Goal: Navigation & Orientation: Find specific page/section

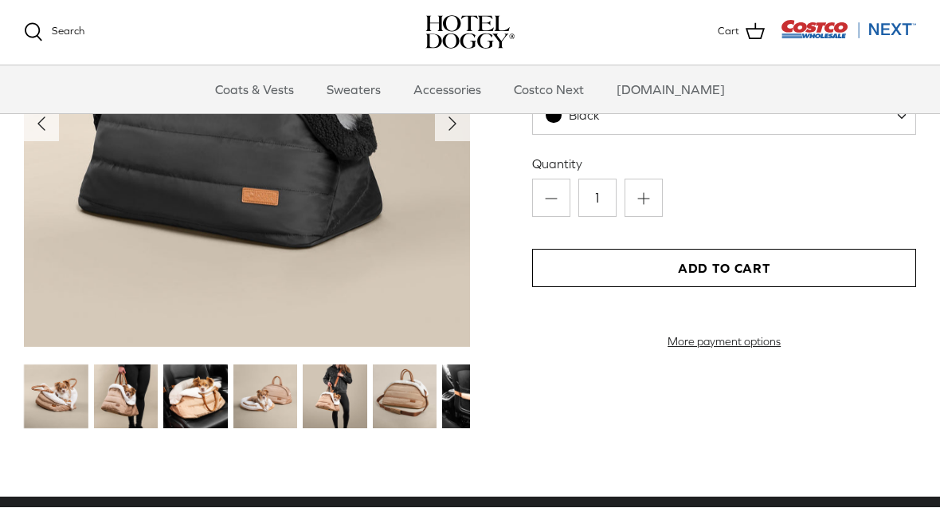
scroll to position [1752, 0]
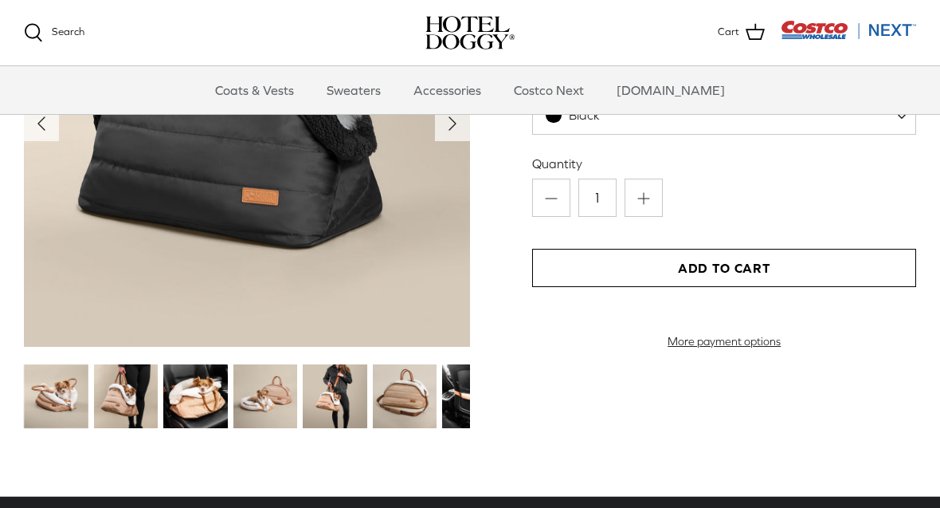
click at [49, 402] on img at bounding box center [56, 396] width 65 height 65
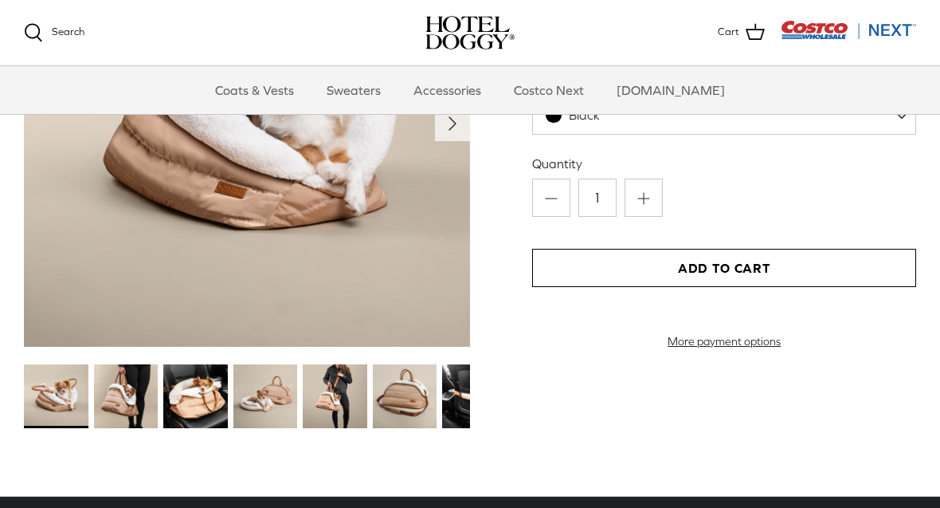
click at [119, 398] on img at bounding box center [126, 396] width 65 height 65
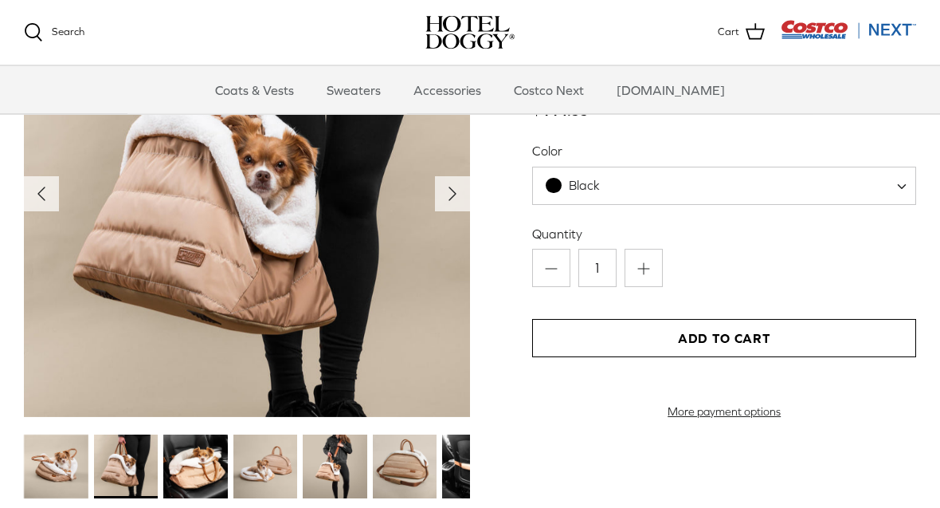
scroll to position [1669, 0]
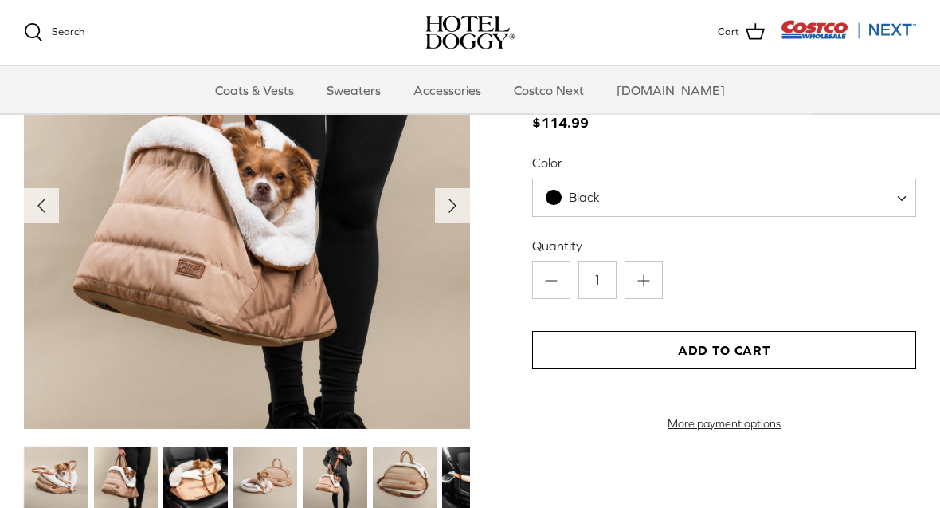
click at [126, 478] on img at bounding box center [126, 479] width 65 height 65
click at [189, 468] on img at bounding box center [195, 478] width 65 height 65
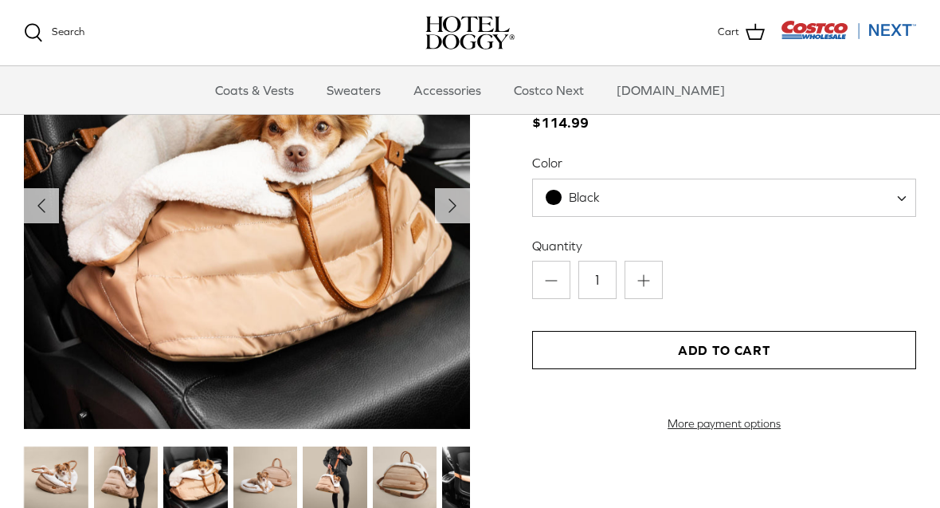
click at [286, 475] on img at bounding box center [265, 478] width 65 height 65
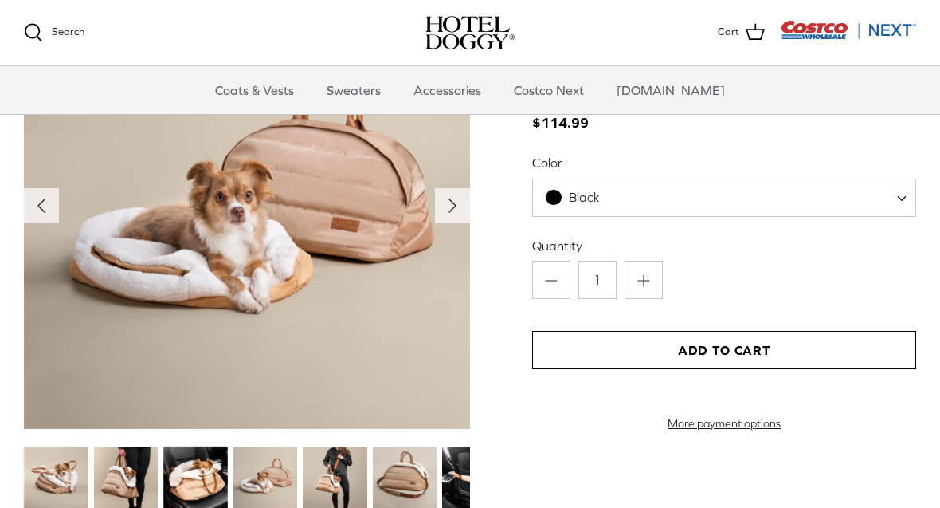
click at [343, 480] on img at bounding box center [335, 478] width 65 height 65
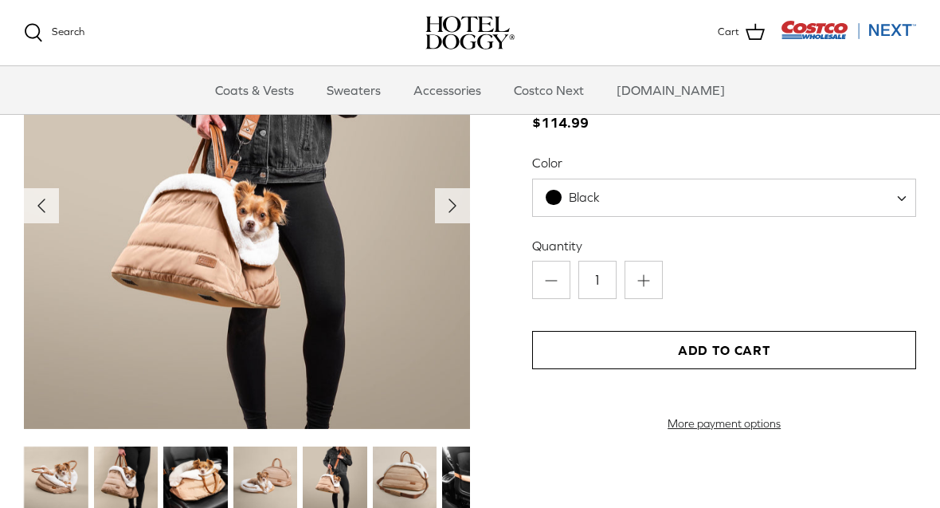
click at [342, 478] on img at bounding box center [335, 478] width 65 height 65
click at [404, 467] on img at bounding box center [405, 478] width 65 height 65
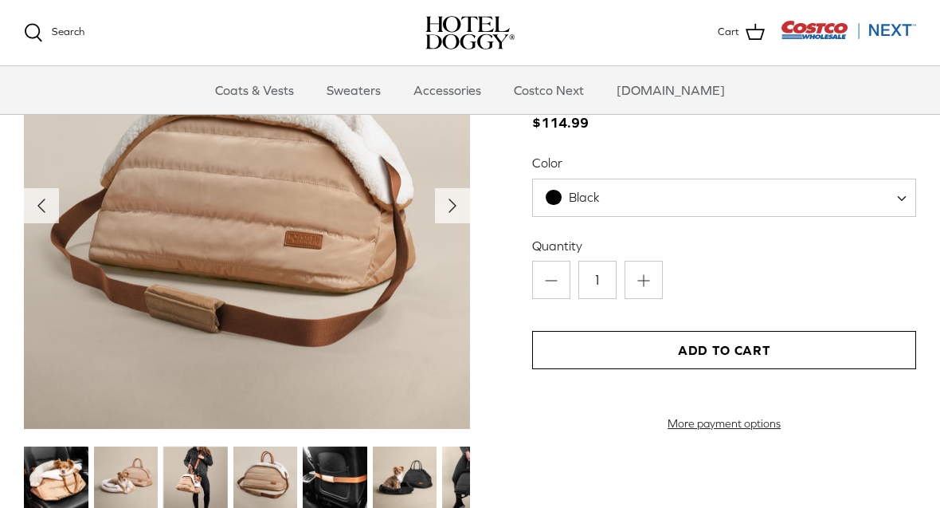
click at [344, 488] on img at bounding box center [335, 478] width 65 height 65
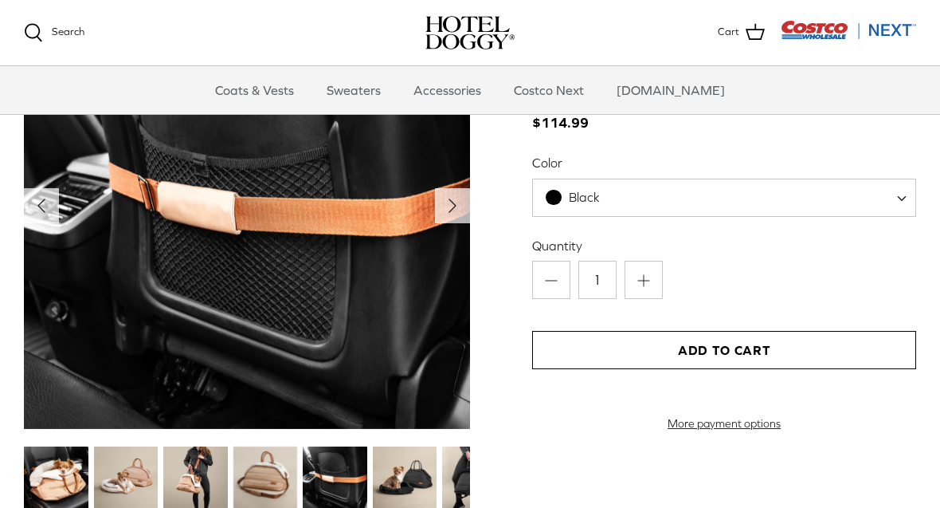
click at [406, 482] on img at bounding box center [405, 478] width 65 height 65
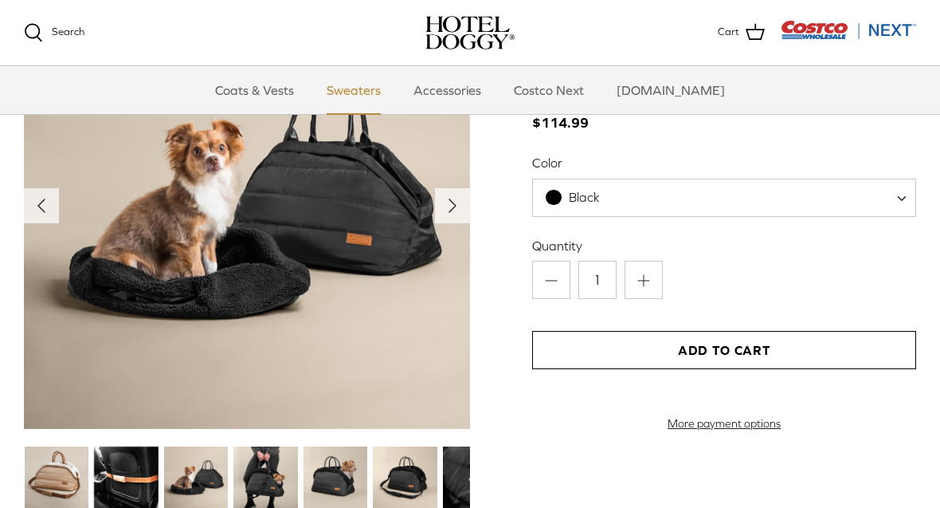
click at [371, 86] on link "Sweaters" at bounding box center [353, 90] width 83 height 48
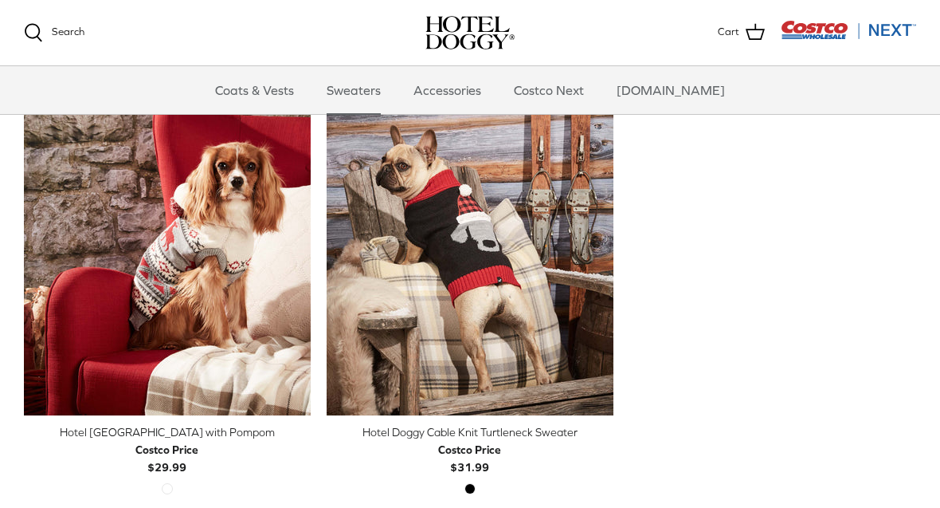
scroll to position [426, 0]
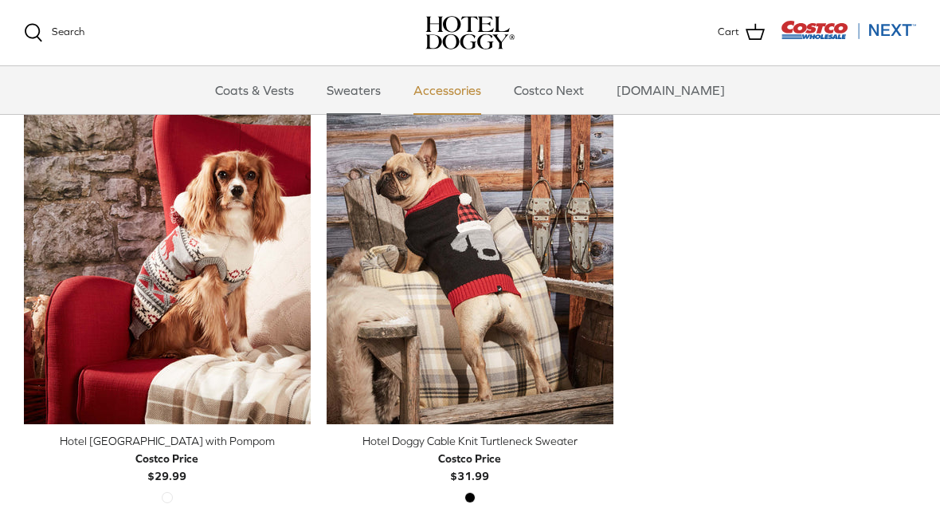
click at [474, 84] on link "Accessories" at bounding box center [447, 90] width 96 height 48
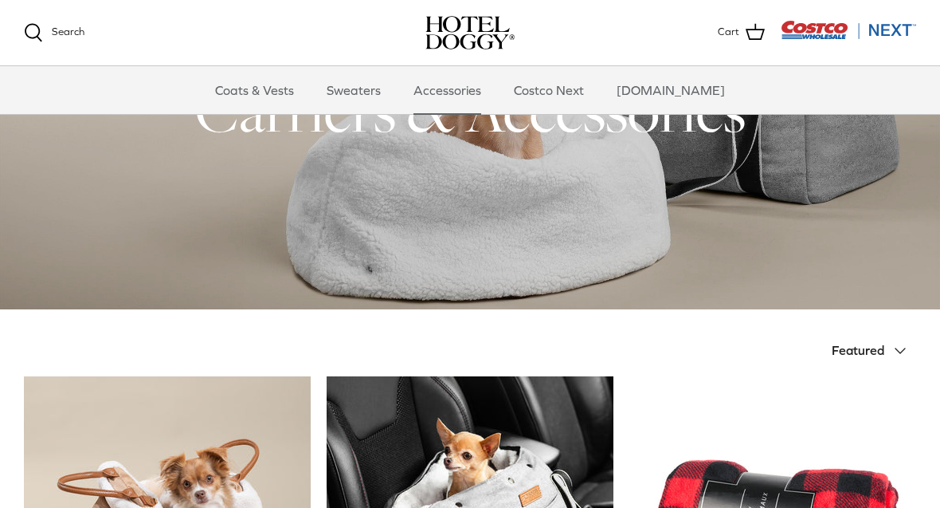
scroll to position [115, 0]
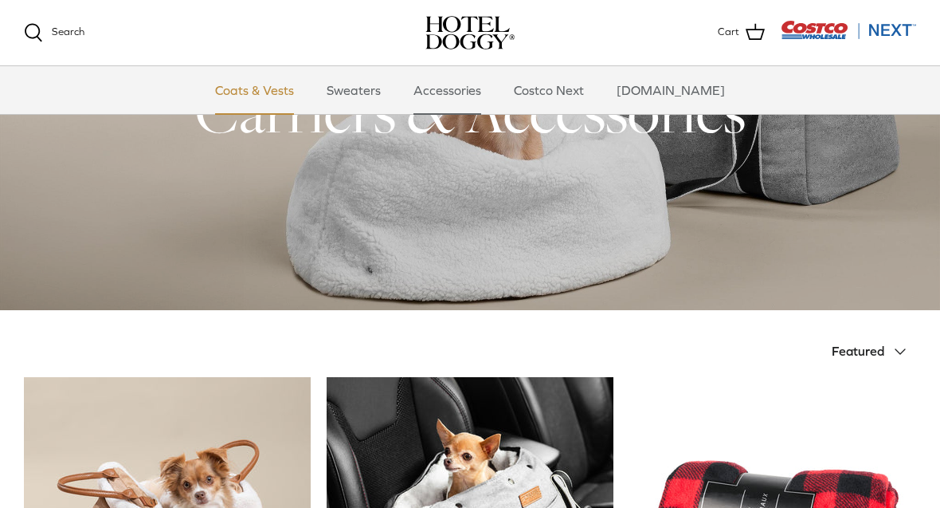
click at [284, 89] on link "Coats & Vests" at bounding box center [255, 90] width 108 height 48
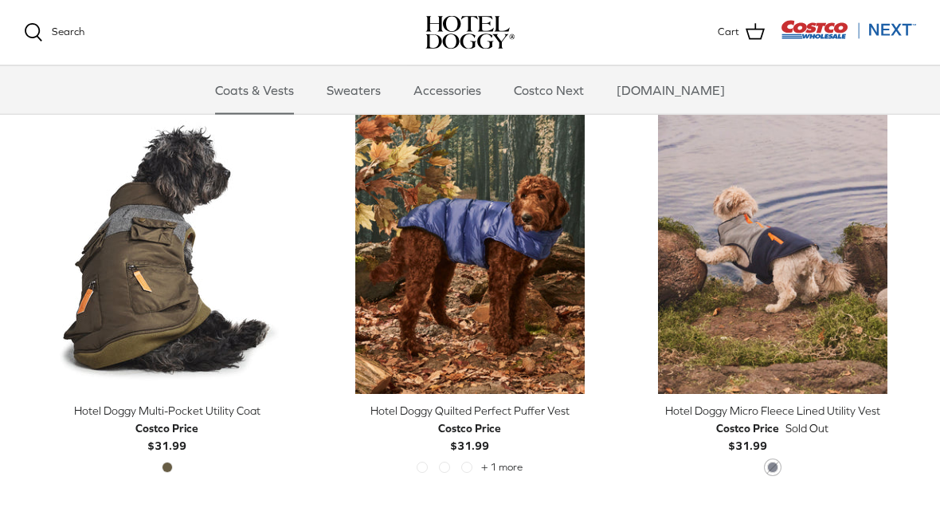
scroll to position [2805, 0]
click at [894, 22] on img "Costco Next" at bounding box center [848, 30] width 135 height 20
